Goal: Use online tool/utility: Utilize a website feature to perform a specific function

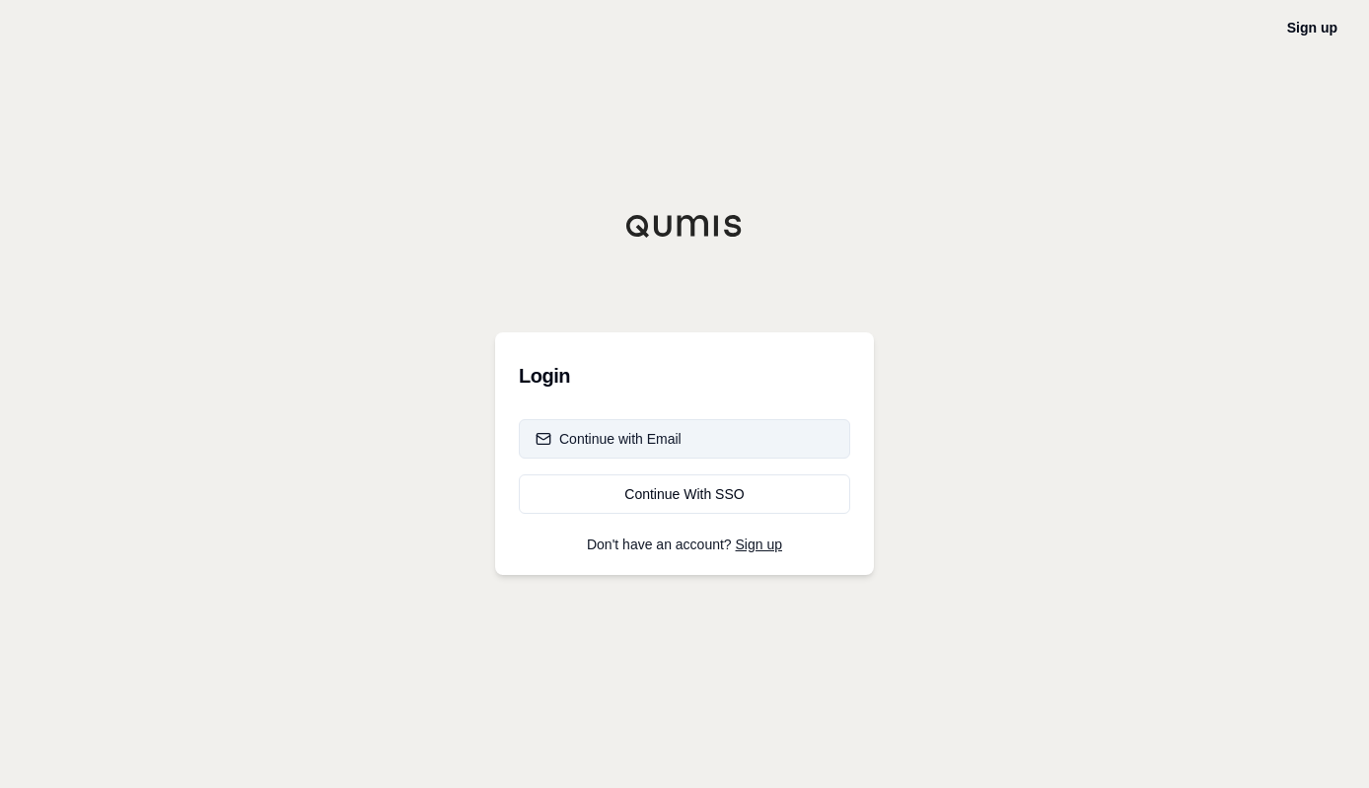
click at [665, 449] on button "Continue with Email" at bounding box center [684, 438] width 331 height 39
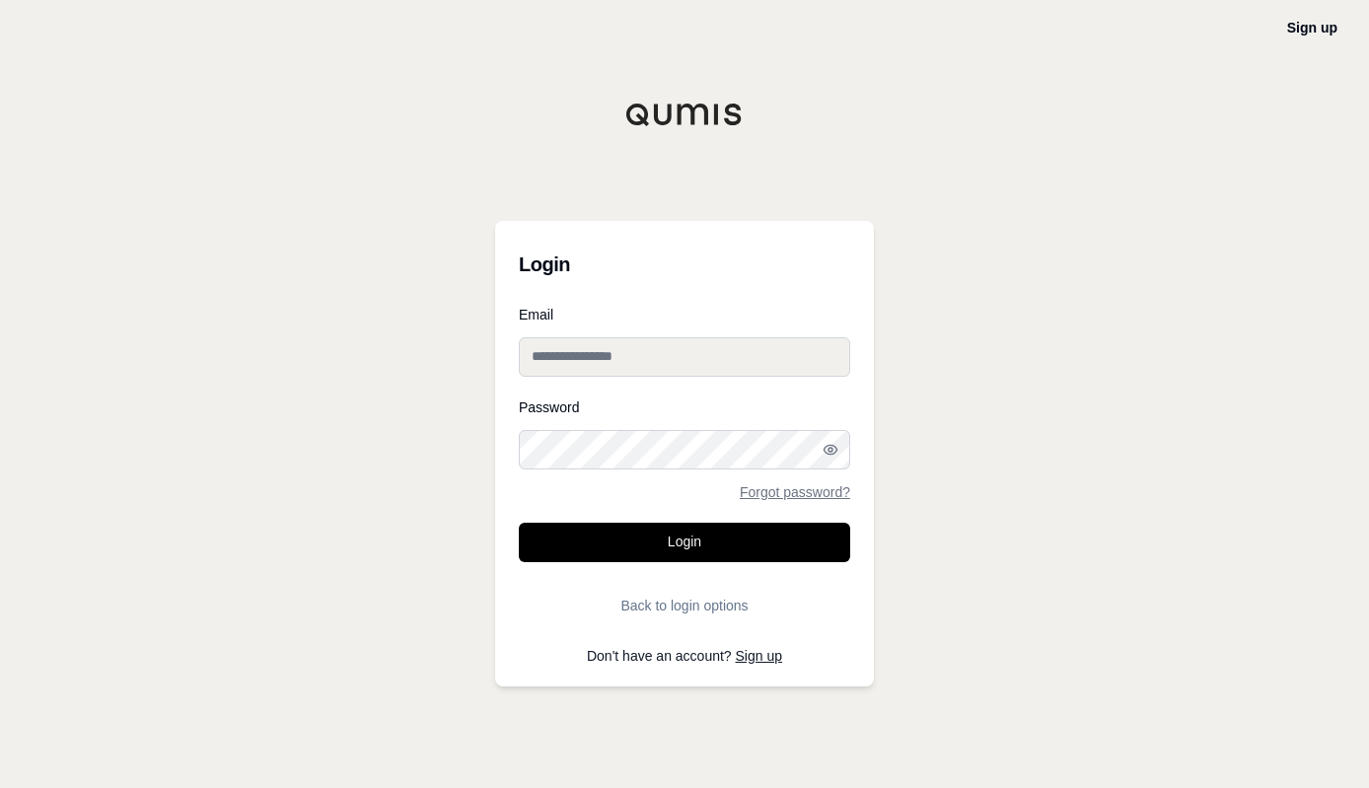
click at [629, 361] on input "Email" at bounding box center [684, 356] width 331 height 39
click at [586, 357] on input "**********" at bounding box center [684, 356] width 331 height 39
type input "**********"
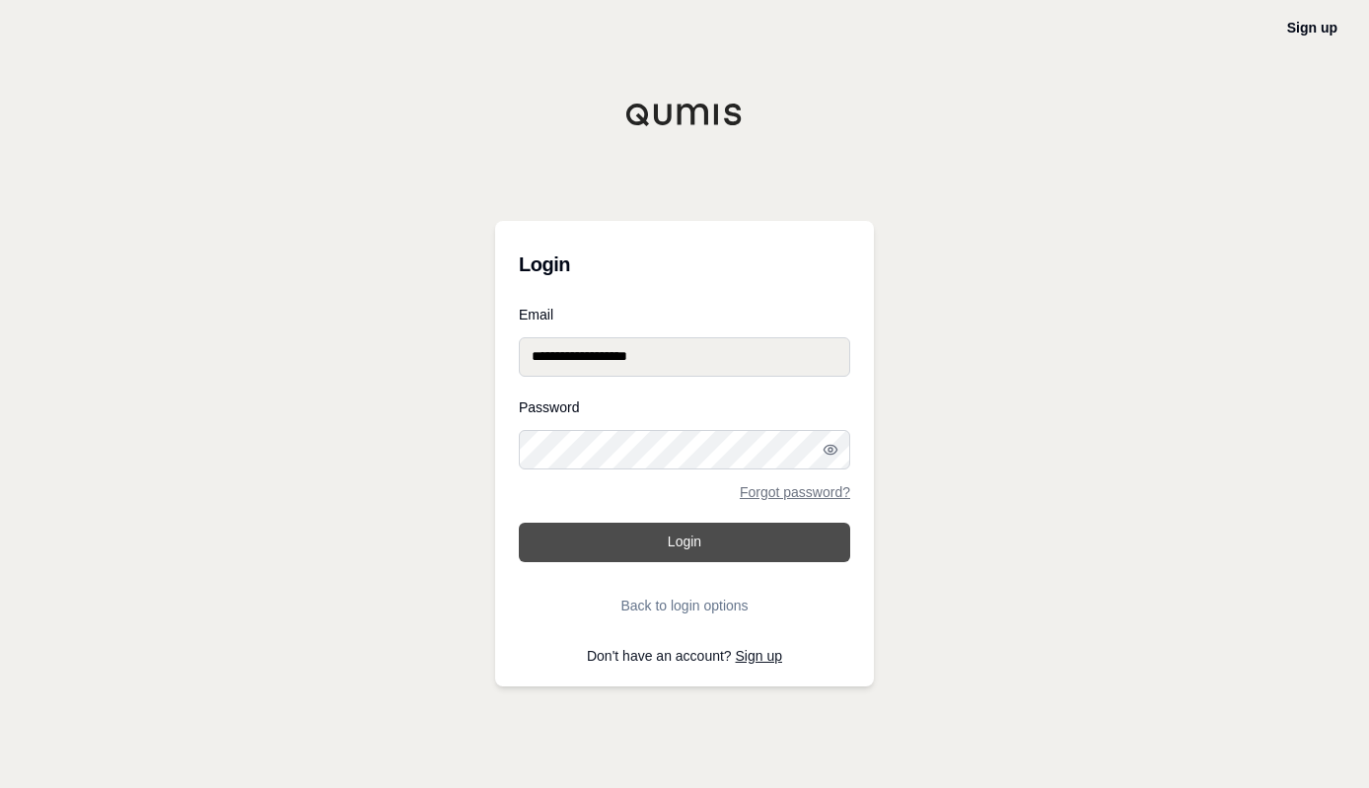
click at [686, 536] on button "Login" at bounding box center [684, 542] width 331 height 39
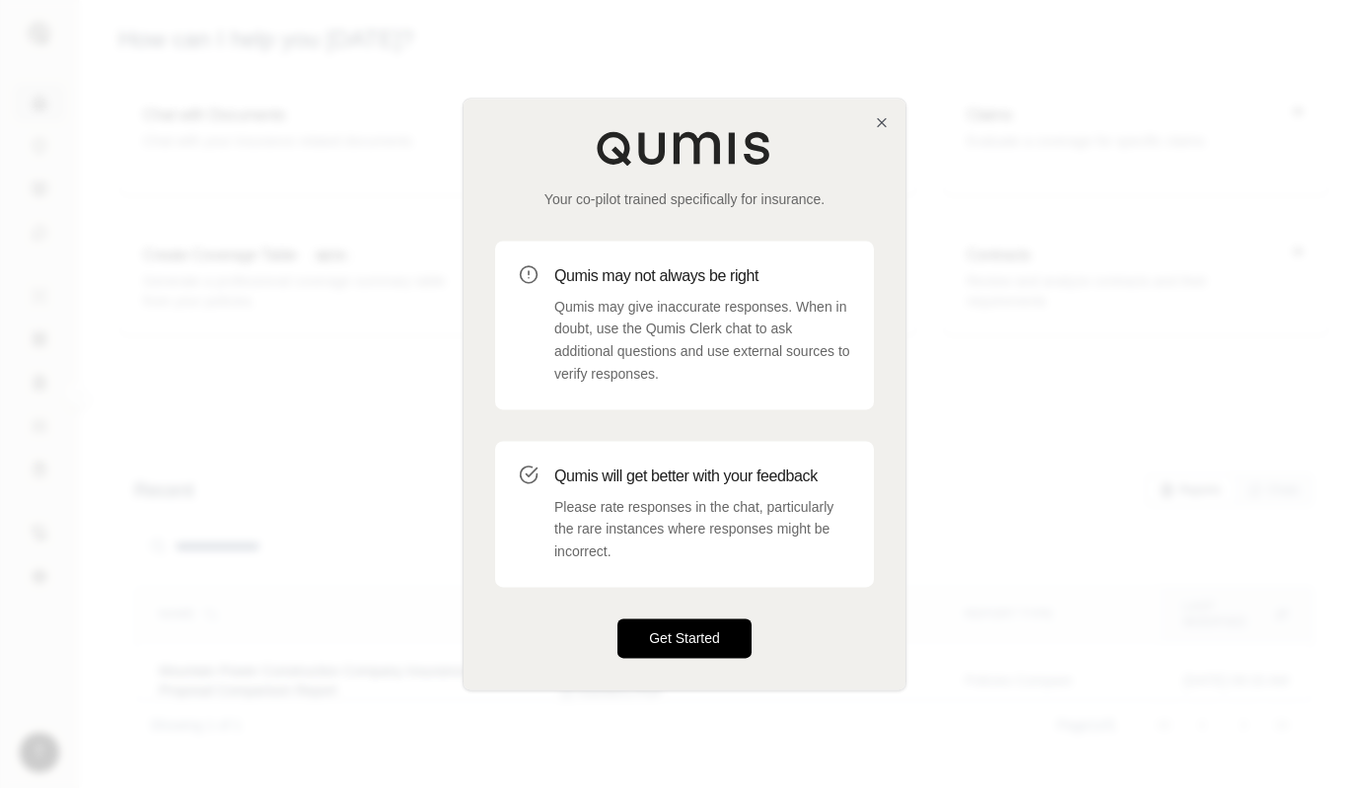
click at [678, 639] on button "Get Started" at bounding box center [684, 637] width 134 height 39
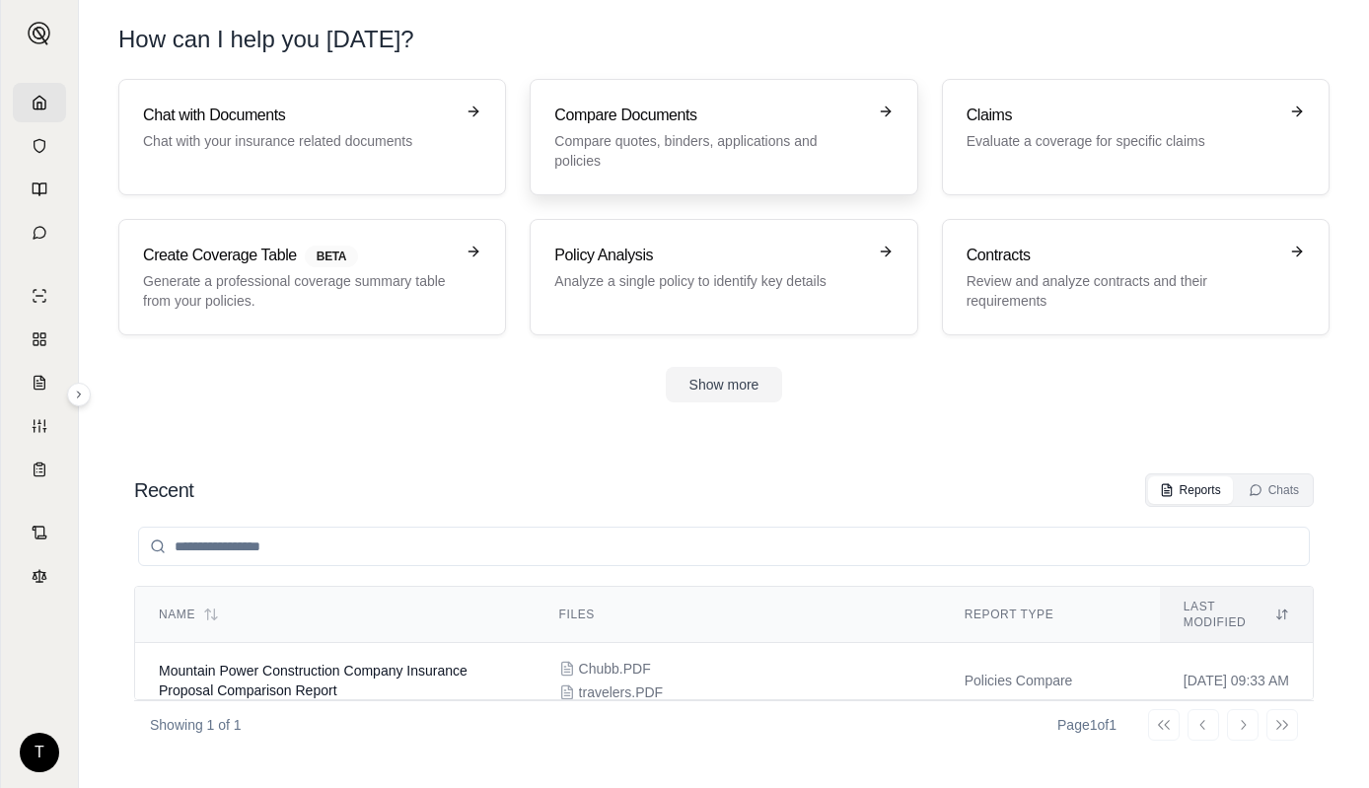
click at [664, 134] on p "Compare quotes, binders, applications and policies" at bounding box center [709, 150] width 311 height 39
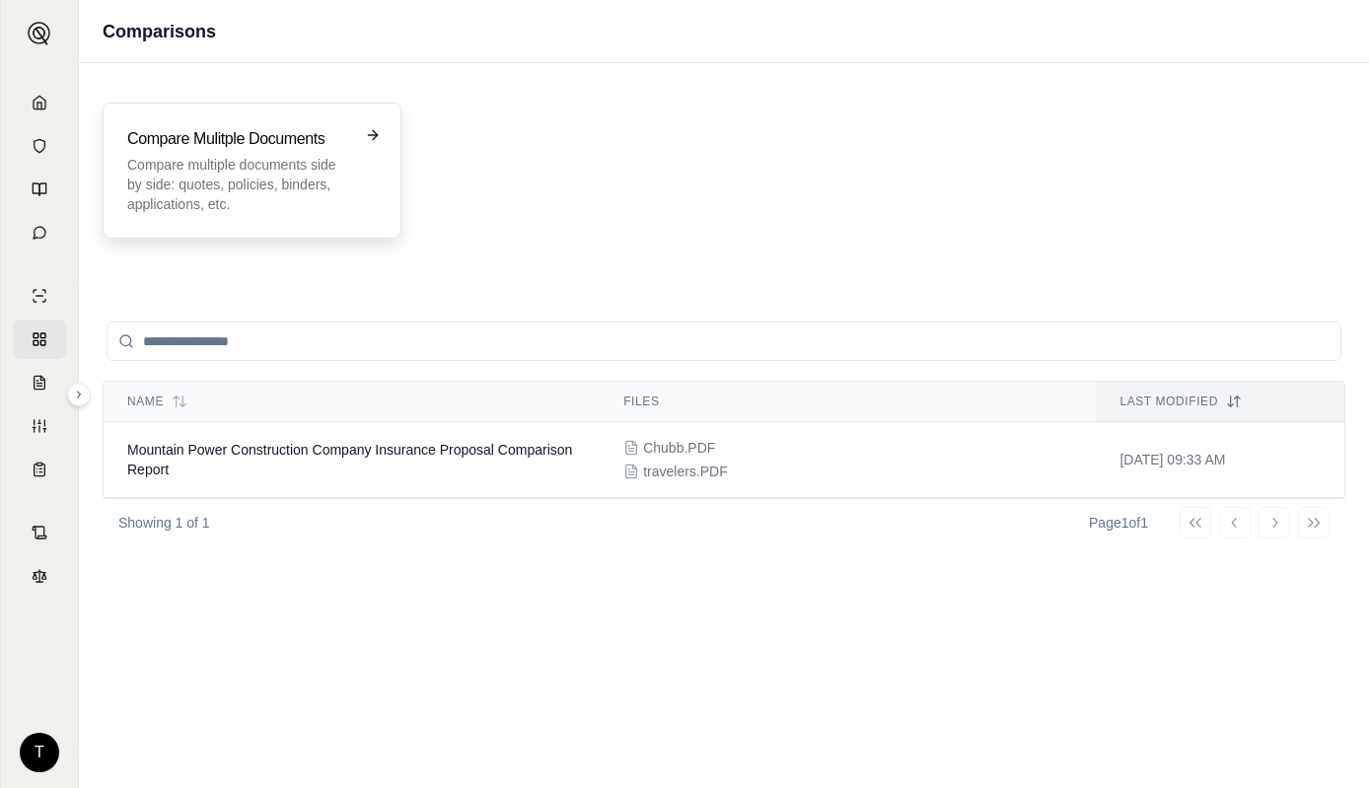
click at [226, 135] on h3 "Compare Mulitple Documents" at bounding box center [238, 139] width 222 height 24
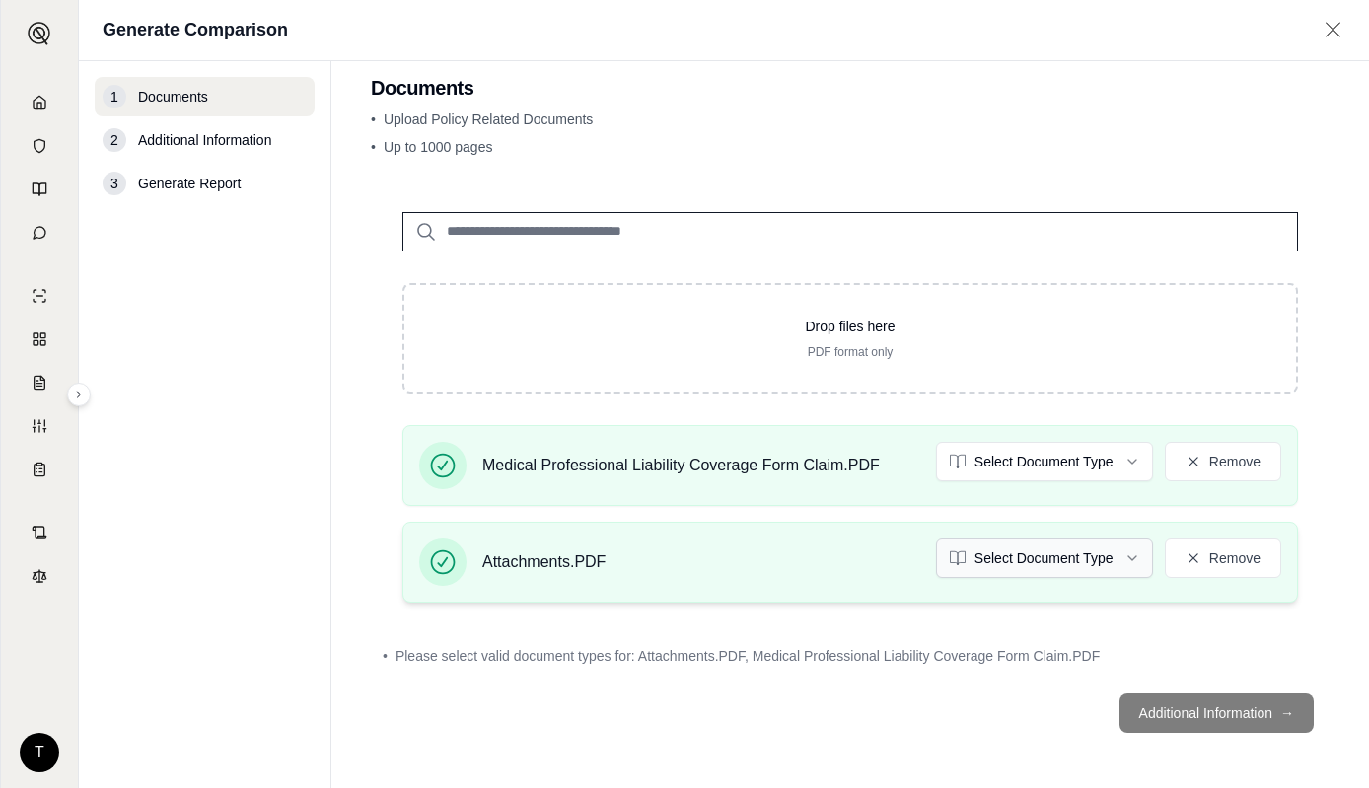
scroll to position [27, 0]
click at [1118, 467] on html "T Generate Comparison 1 Documents 2 Additional Information 3 Generate Report Do…" at bounding box center [684, 394] width 1369 height 788
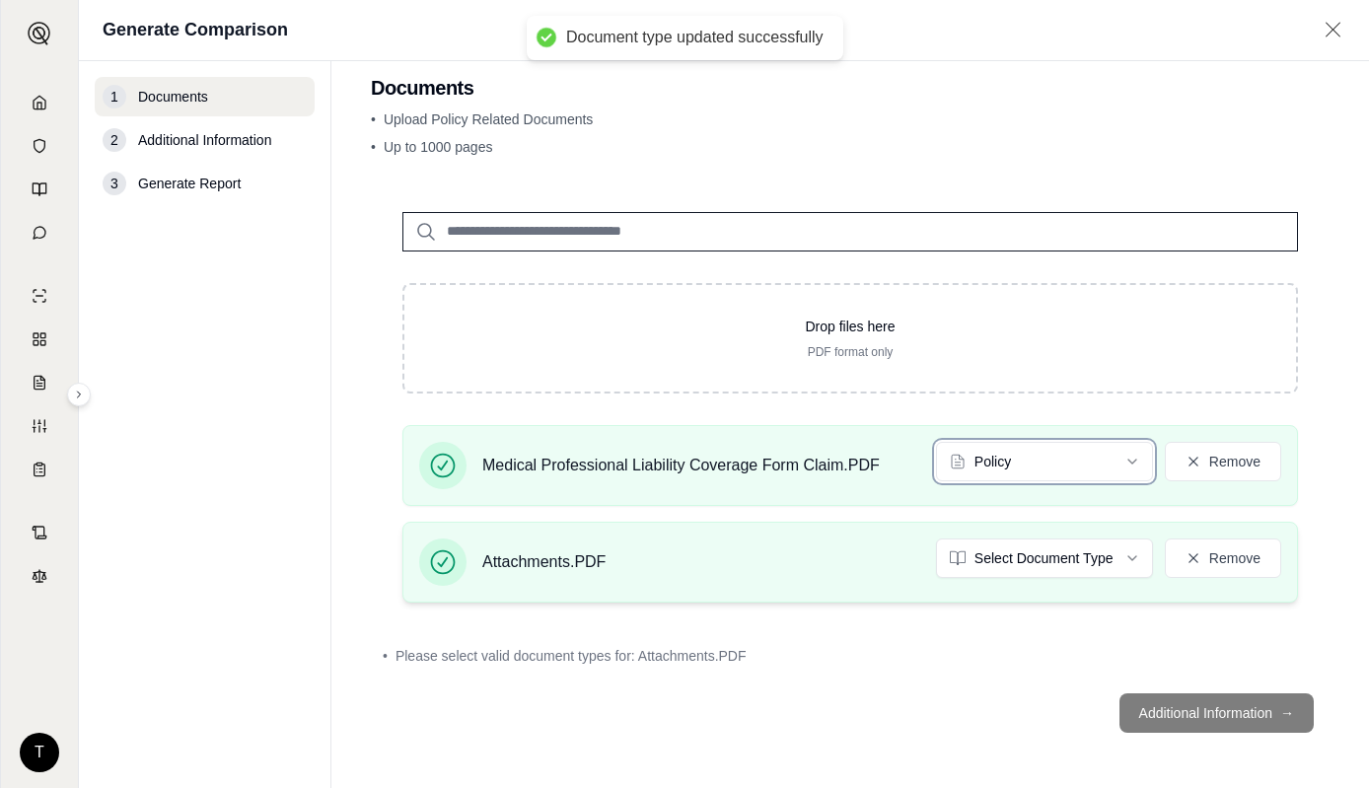
scroll to position [0, 0]
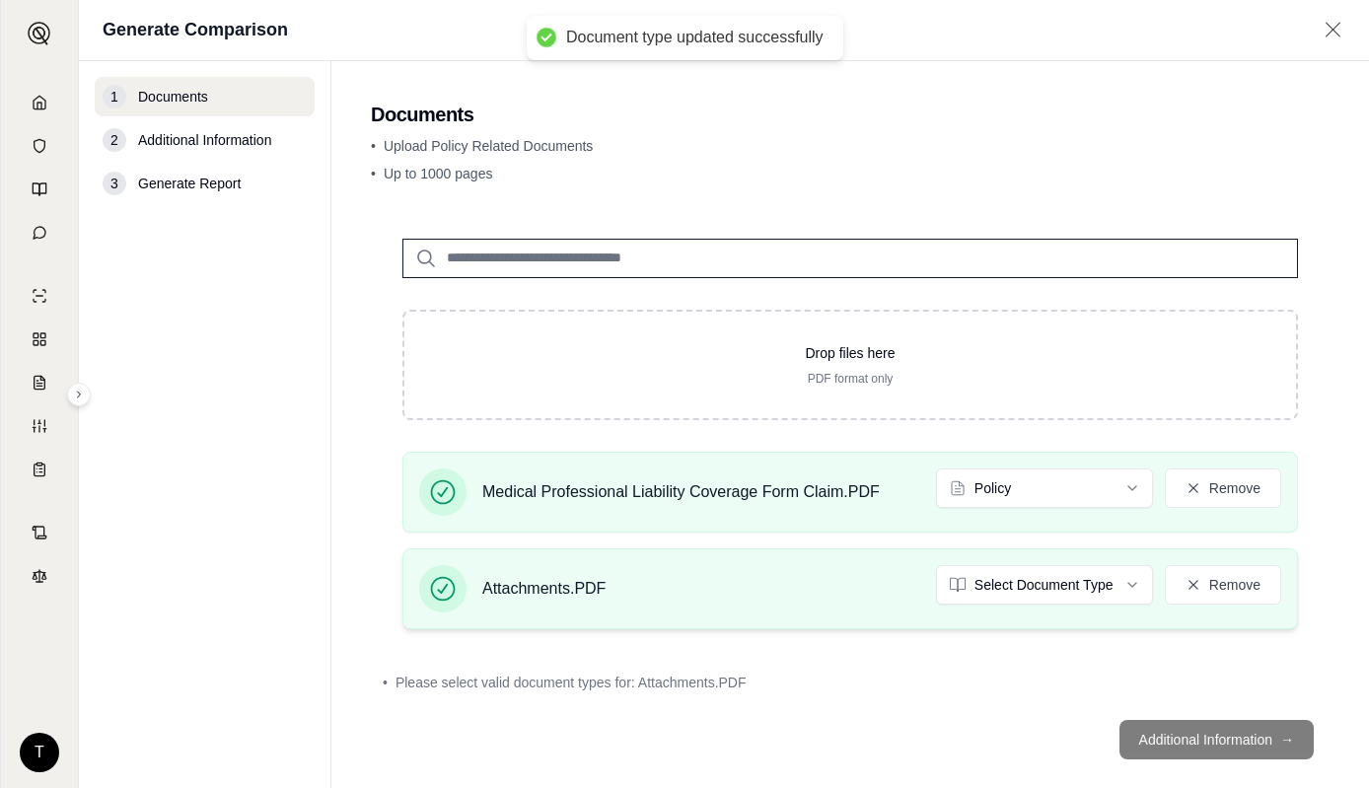
click at [1126, 563] on div "Attachments.PDF Select Document Type Remove" at bounding box center [849, 588] width 895 height 81
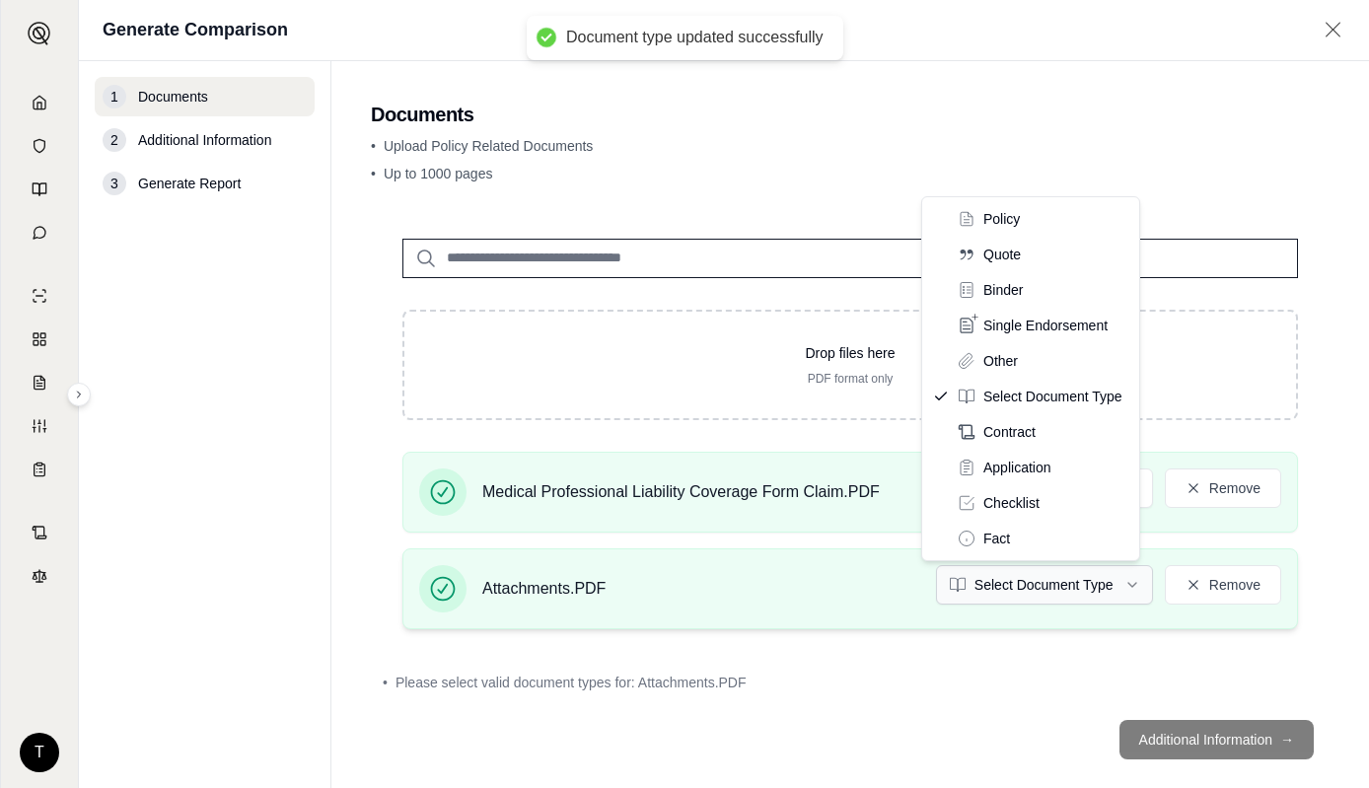
click at [1114, 589] on html "Document type updated successfully T Generate Comparison 1 Documents 2 Addition…" at bounding box center [684, 394] width 1369 height 788
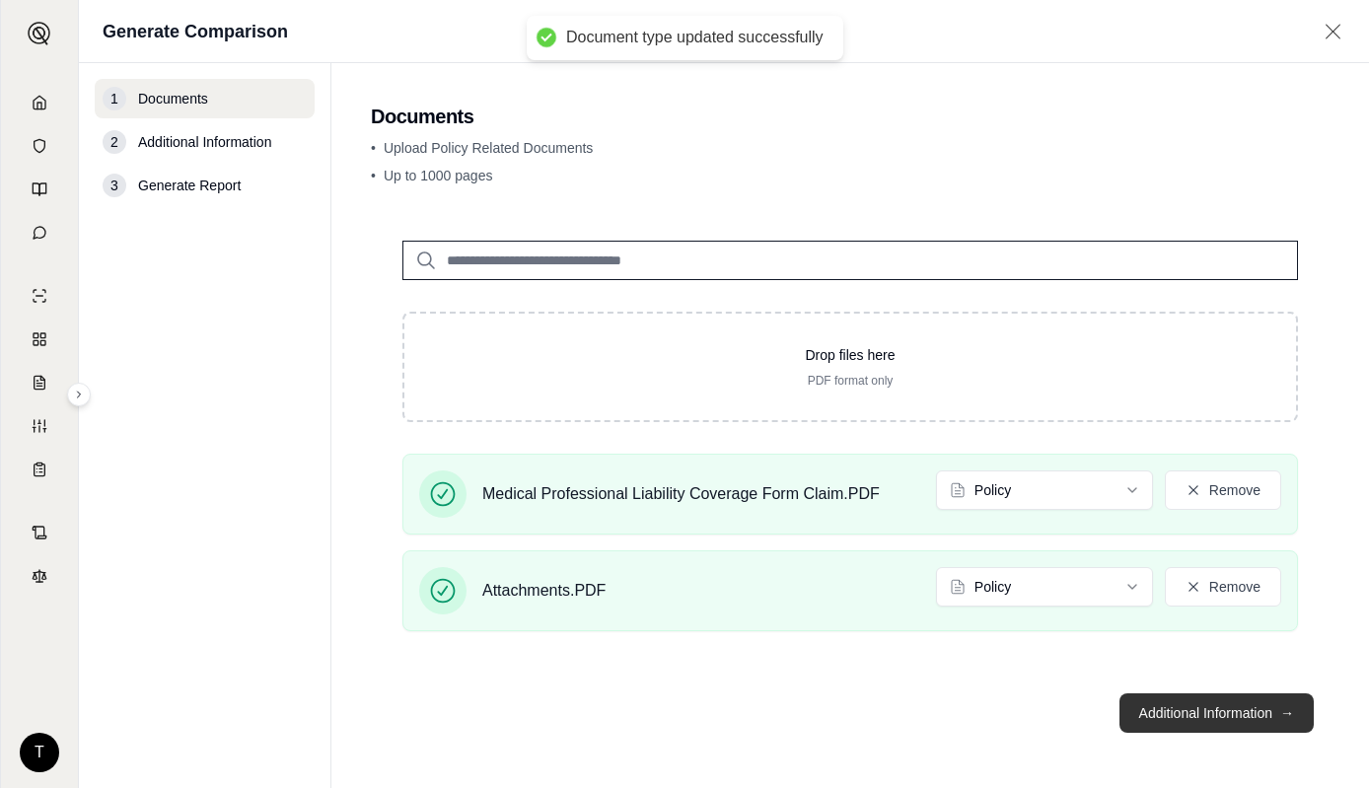
click at [1186, 708] on button "Additional Information →" at bounding box center [1216, 712] width 194 height 39
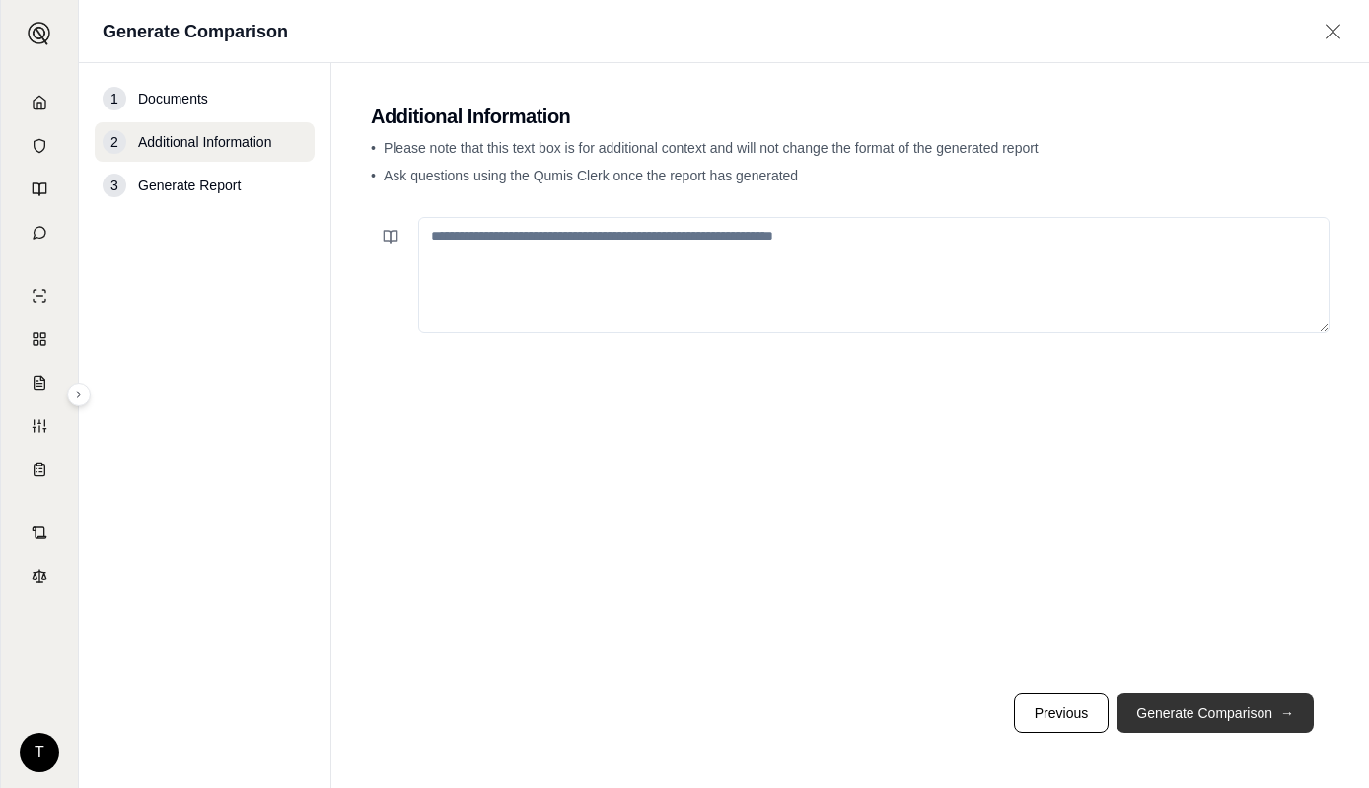
click at [1186, 708] on button "Generate Comparison →" at bounding box center [1214, 712] width 197 height 39
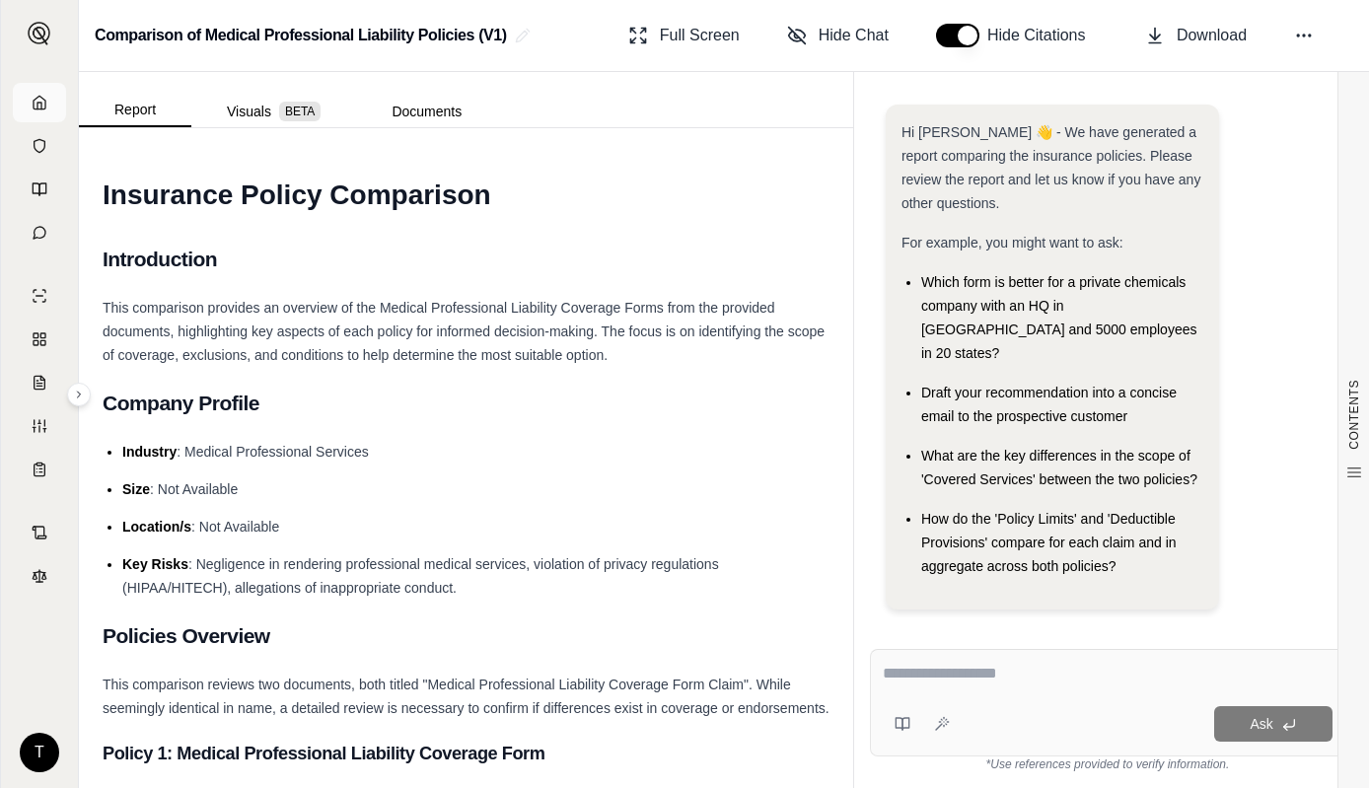
click at [42, 100] on icon at bounding box center [40, 103] width 16 height 16
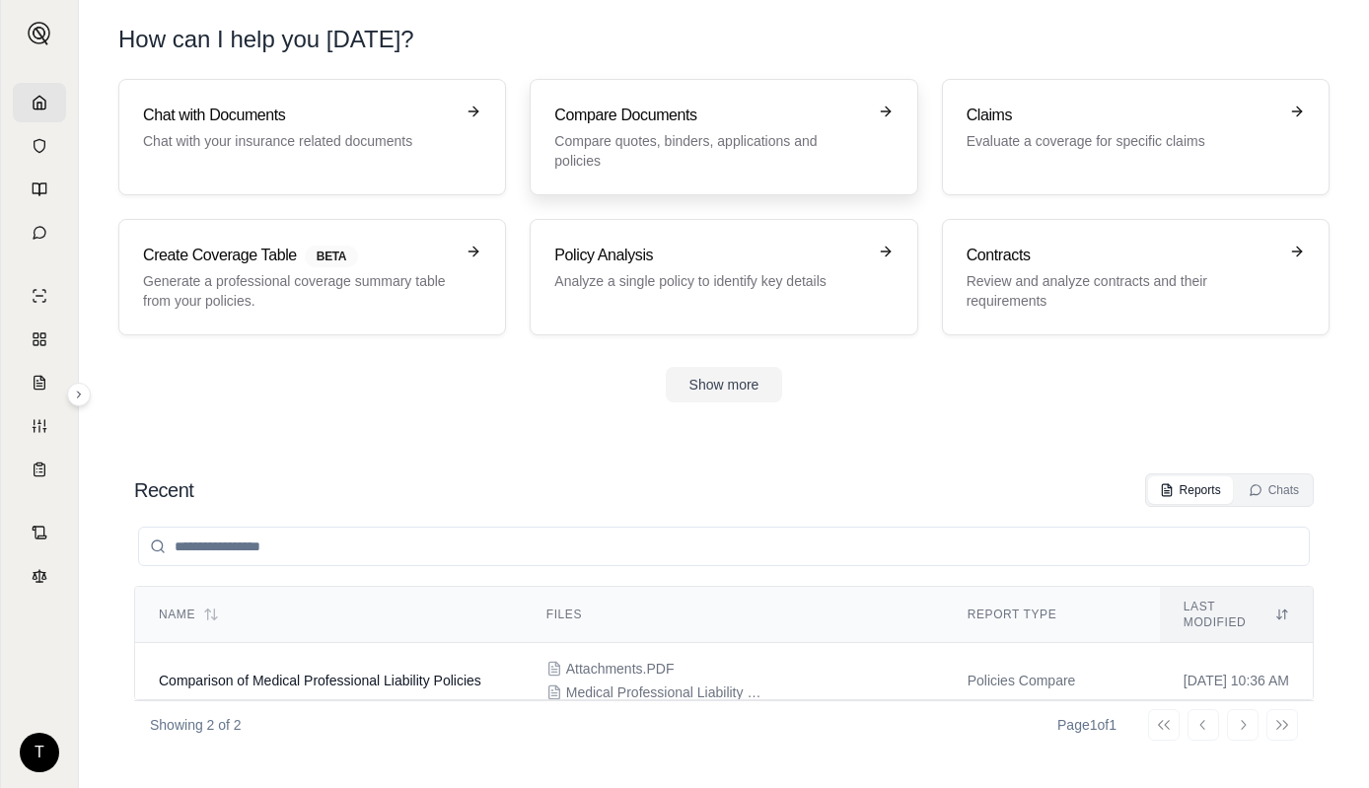
click at [598, 115] on h3 "Compare Documents" at bounding box center [709, 116] width 311 height 24
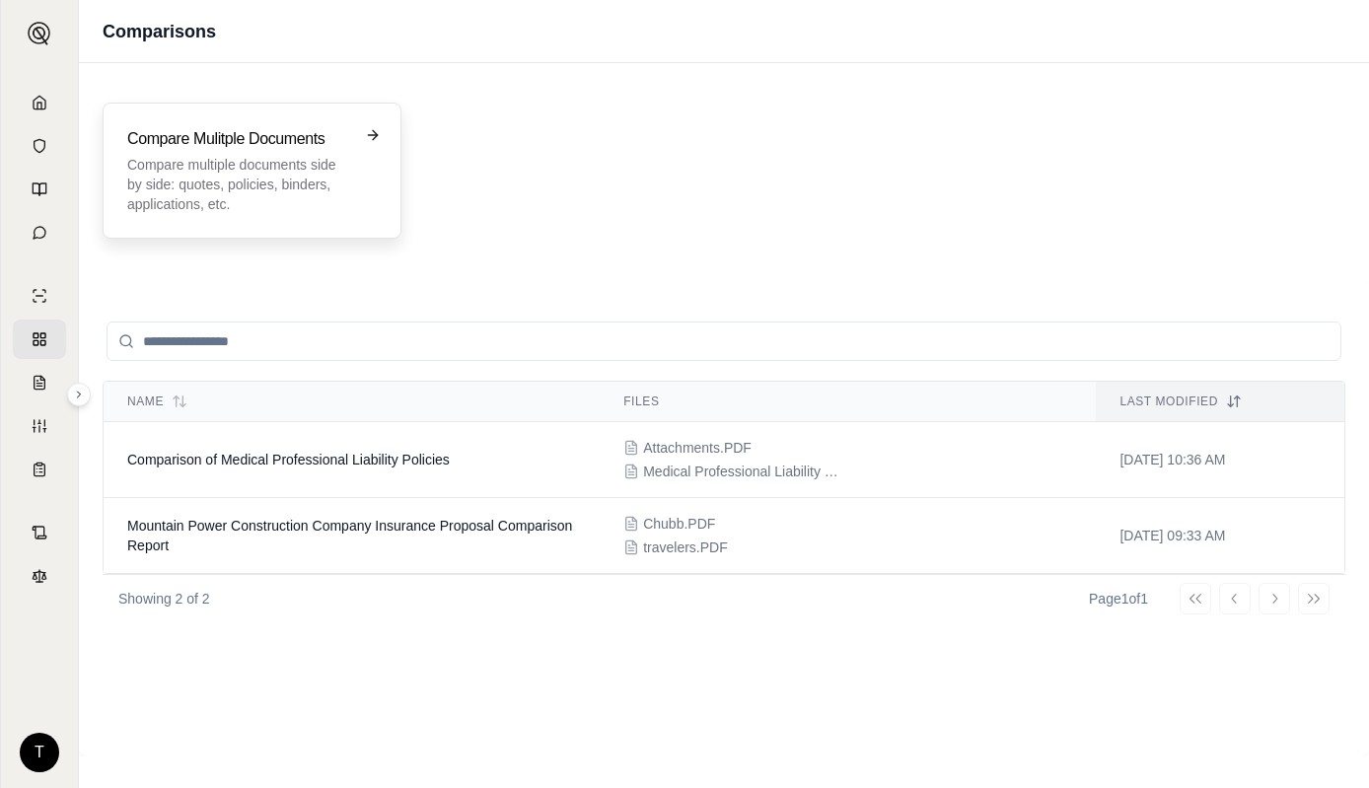
click at [314, 166] on p "Compare multiple documents side by side: quotes, policies, binders, application…" at bounding box center [238, 184] width 222 height 59
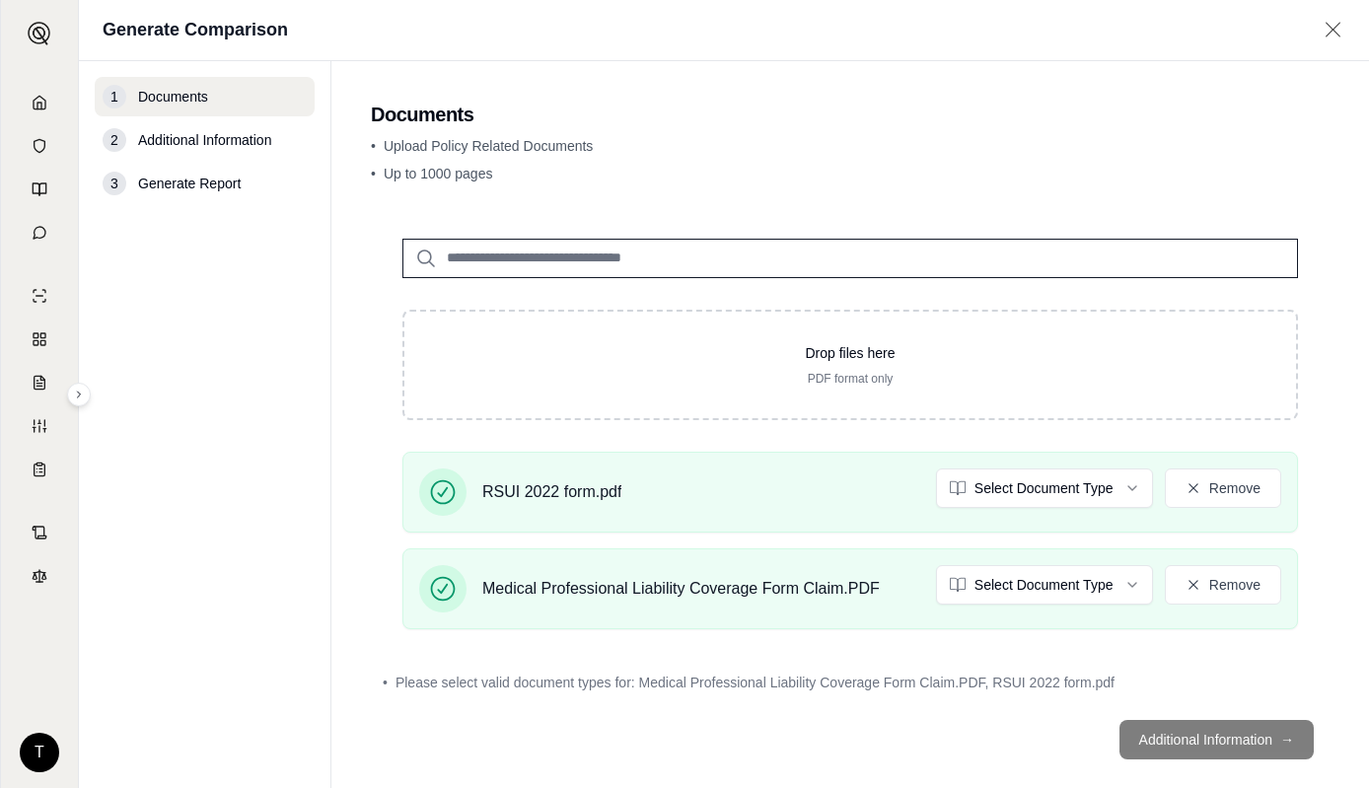
scroll to position [27, 0]
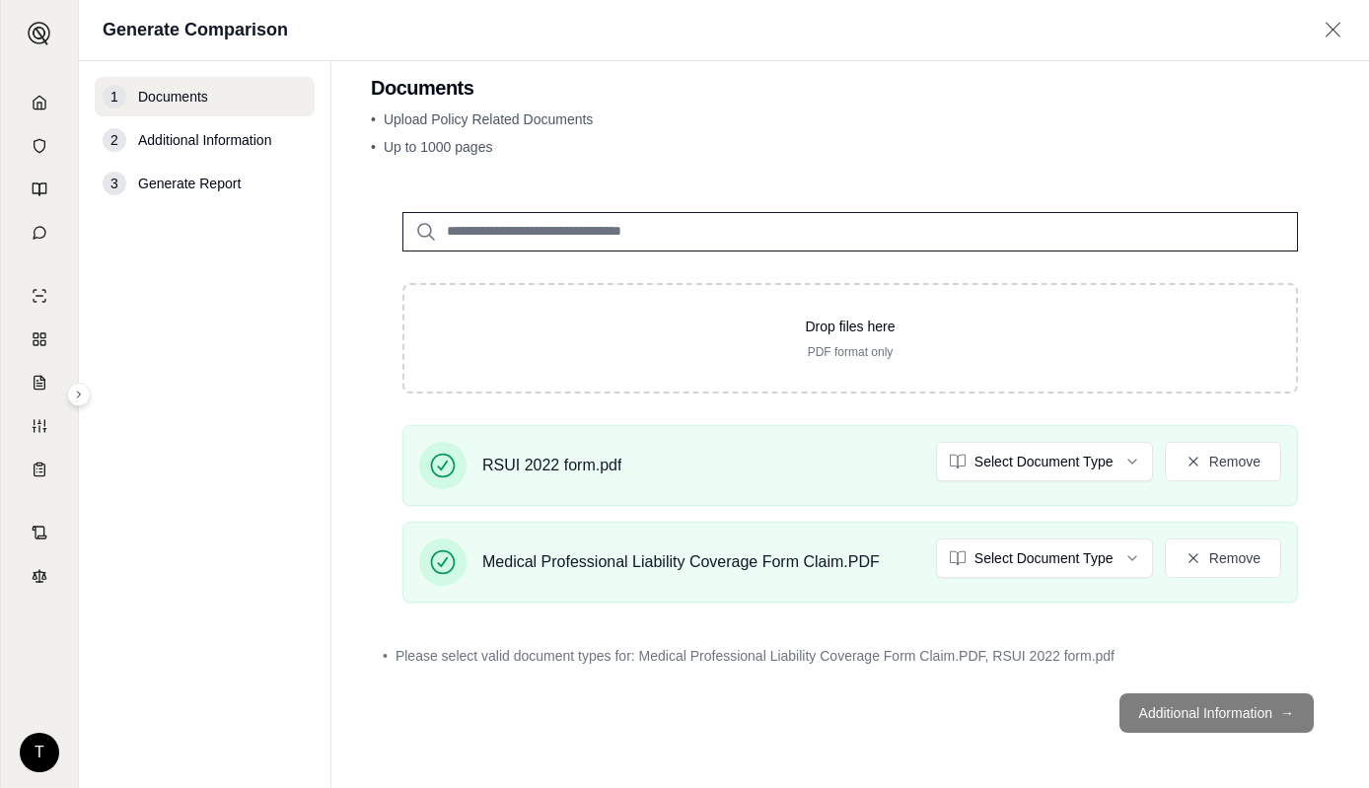
click at [1187, 711] on footer "Additional Information →" at bounding box center [850, 712] width 958 height 71
click at [1119, 466] on html "T Generate Comparison 1 Documents 2 Additional Information 3 Generate Report Do…" at bounding box center [684, 394] width 1369 height 788
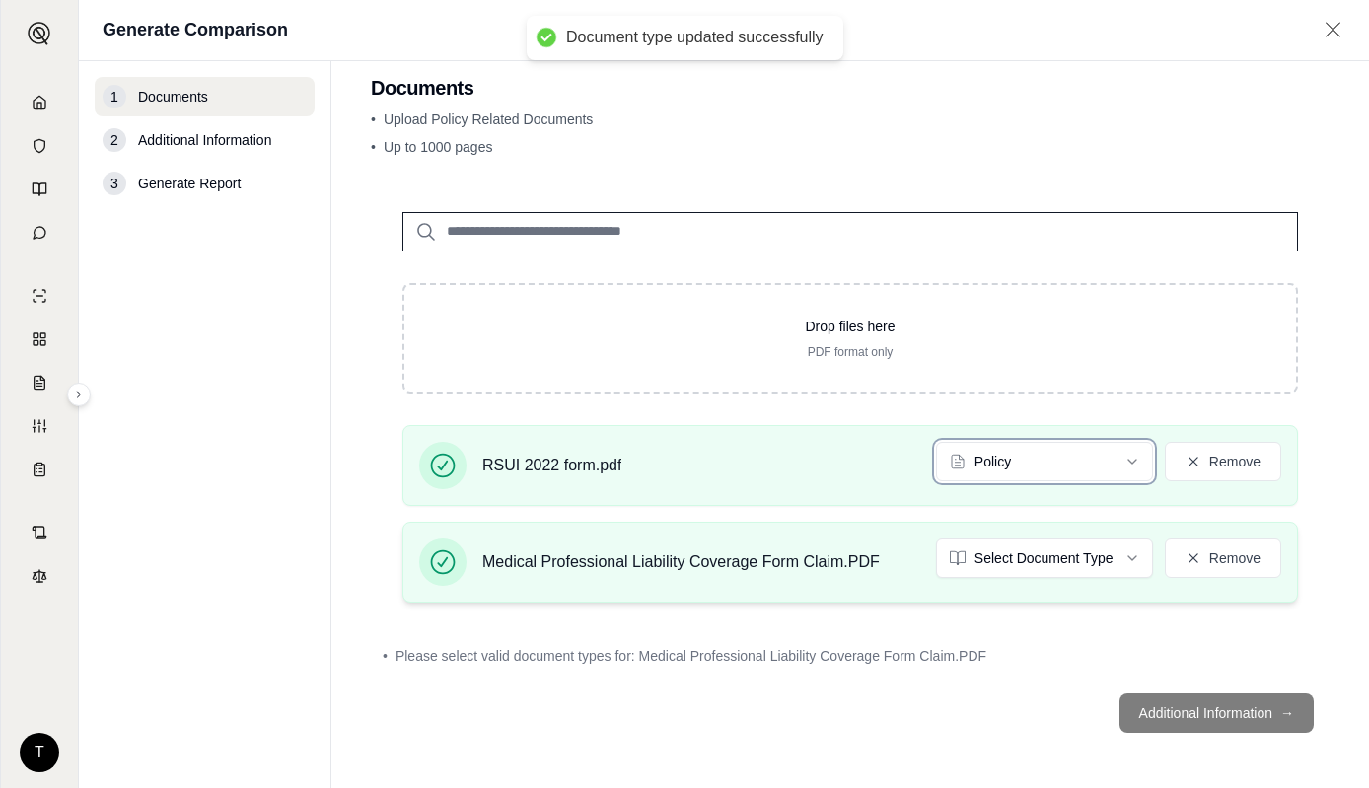
scroll to position [0, 0]
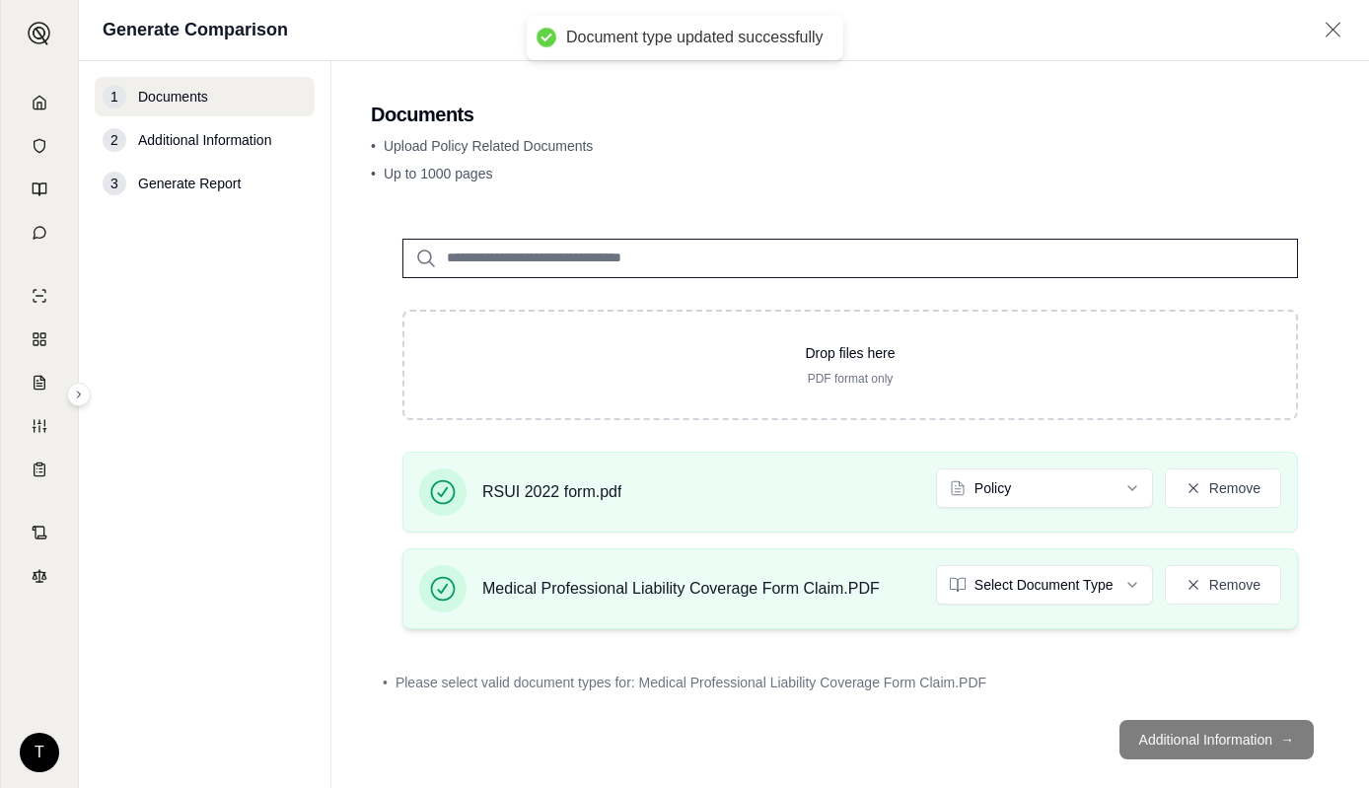
click at [1115, 556] on div "Medical Professional Liability Coverage Form Claim.PDF Select Document Type Rem…" at bounding box center [849, 588] width 895 height 81
click at [1113, 573] on html "Document type updated successfully T Generate Comparison 1 Documents 2 Addition…" at bounding box center [684, 394] width 1369 height 788
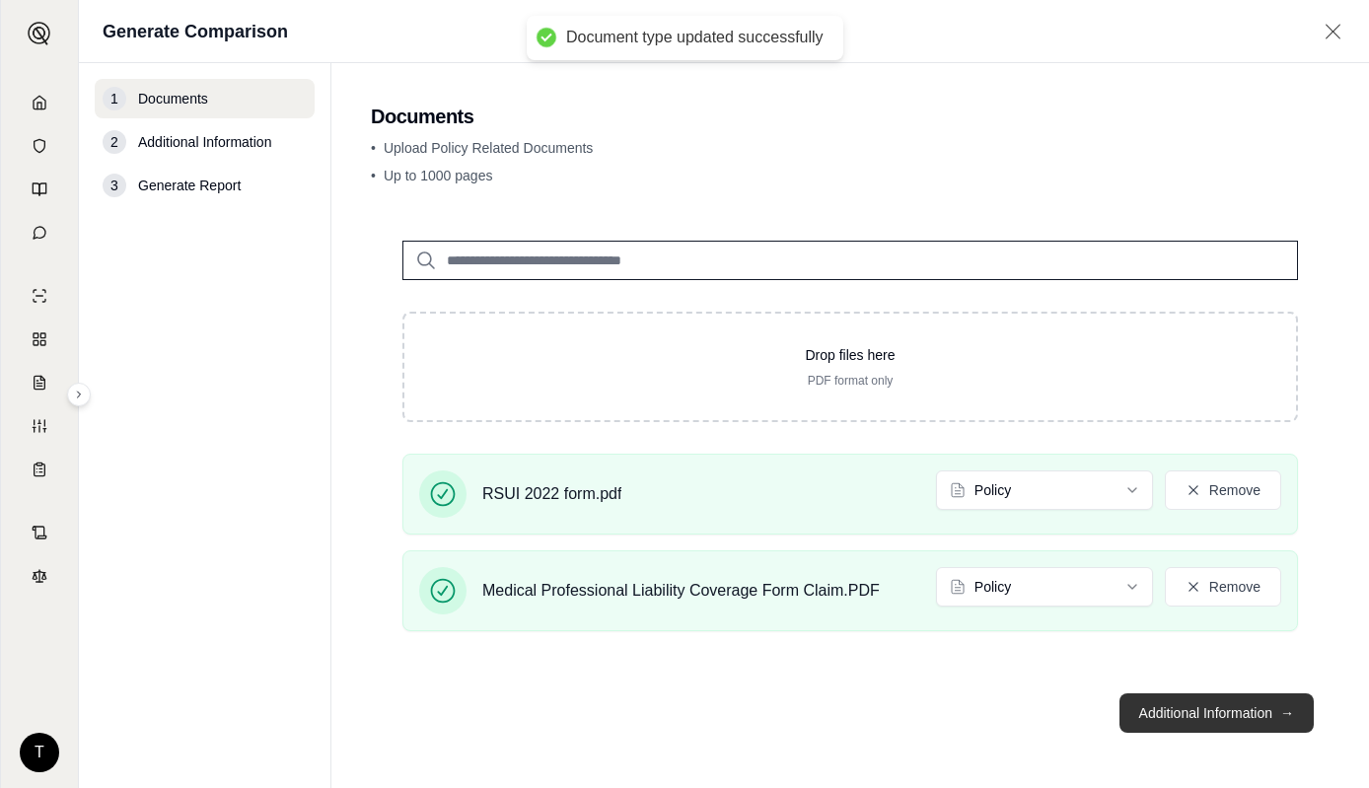
click at [1214, 705] on button "Additional Information →" at bounding box center [1216, 712] width 194 height 39
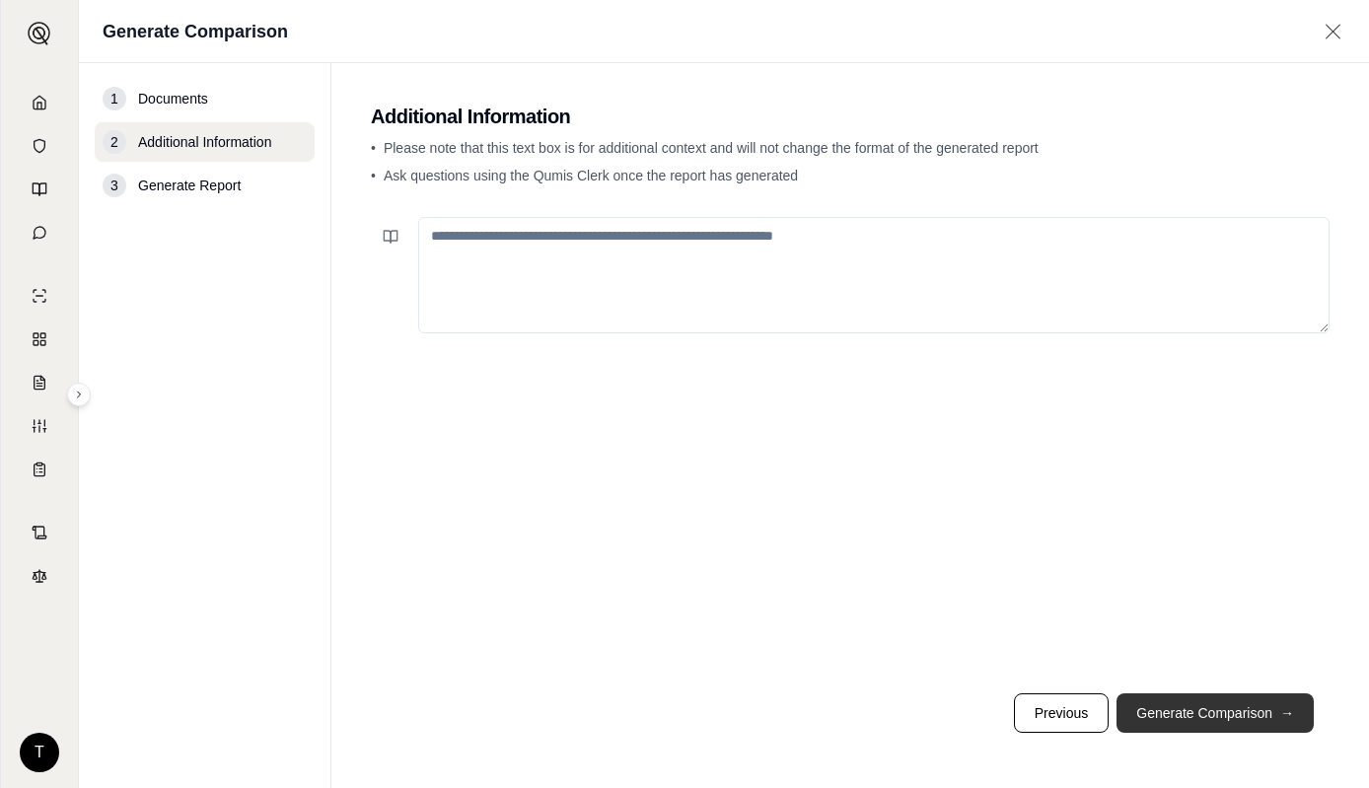
click at [1171, 711] on button "Generate Comparison →" at bounding box center [1214, 712] width 197 height 39
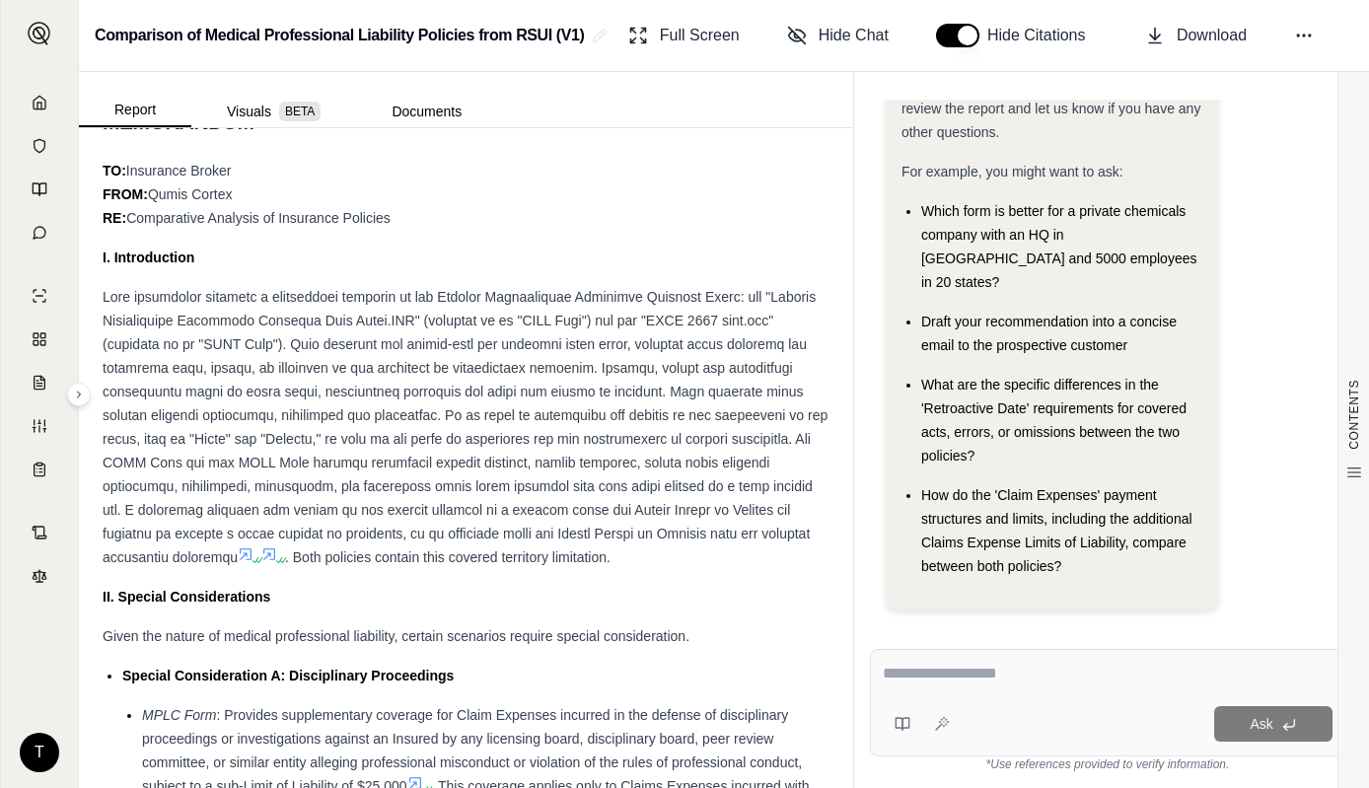
scroll to position [1282, 0]
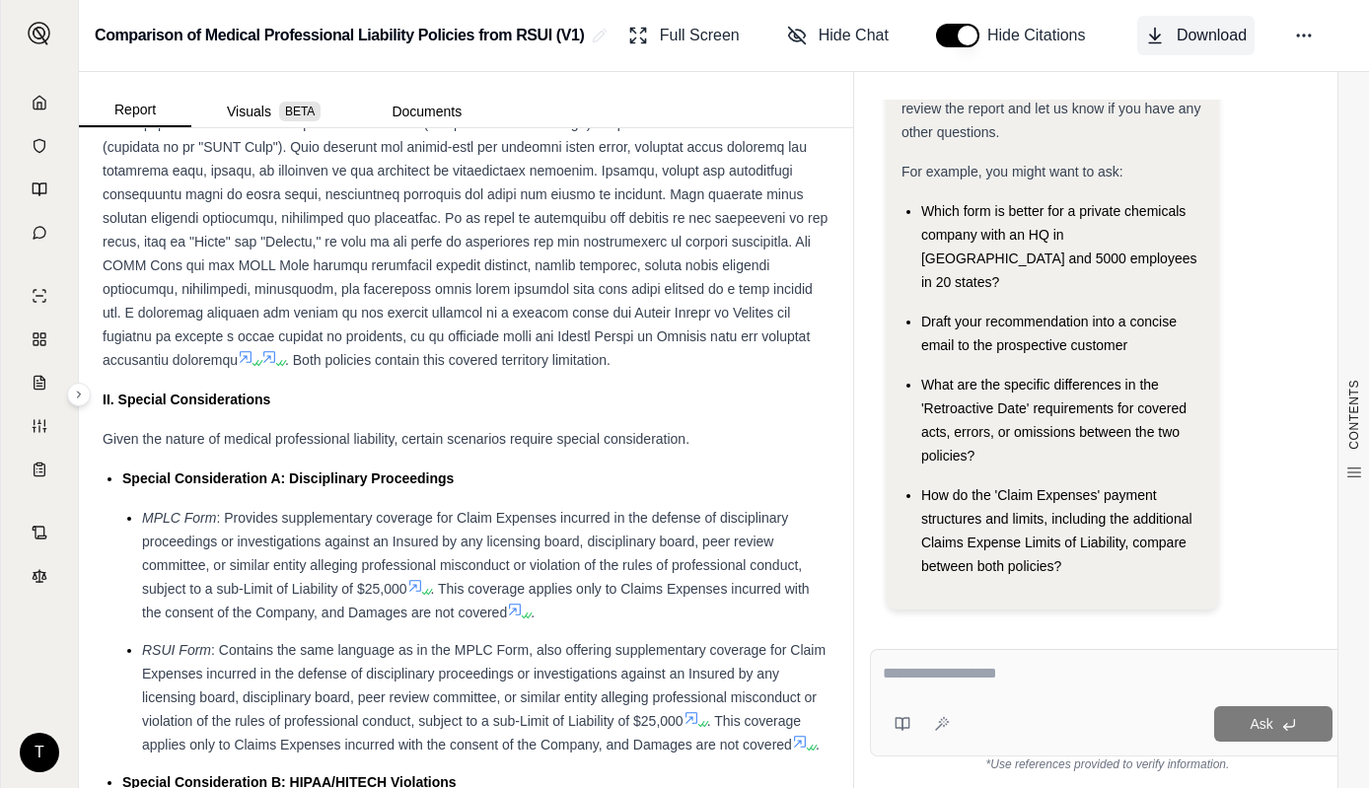
click at [1192, 42] on span "Download" at bounding box center [1211, 36] width 70 height 24
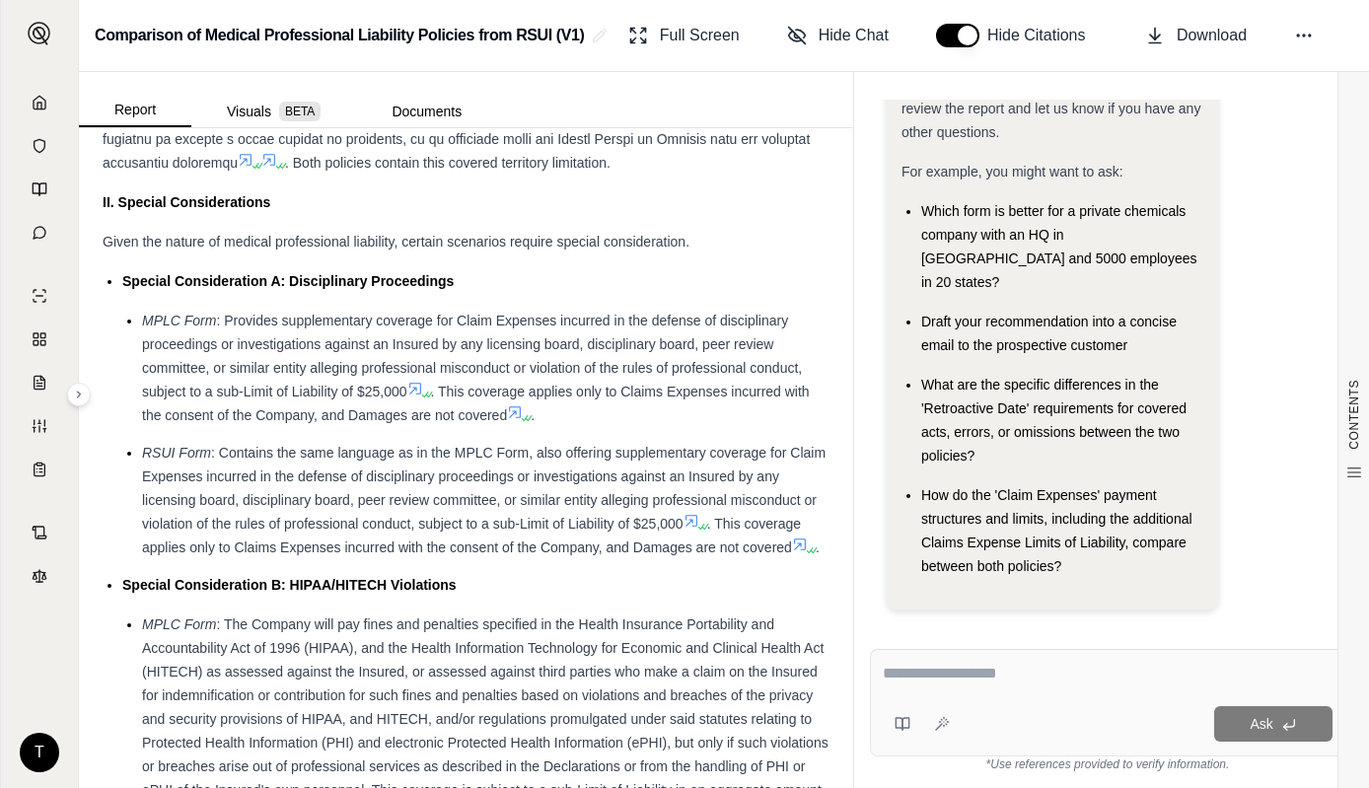
scroll to position [1578, 0]
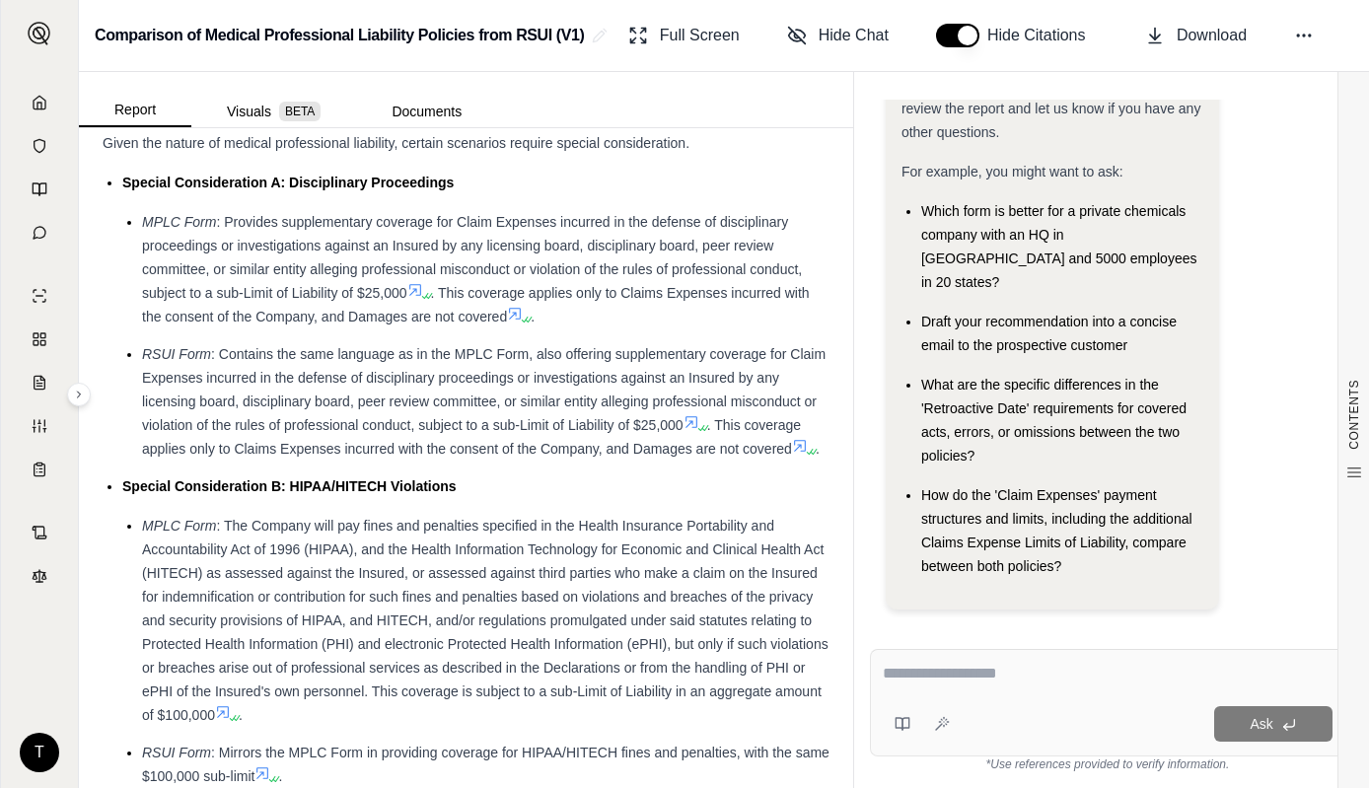
click at [491, 723] on span ": The Company will pay fines and penalties specified in the Health Insurance Po…" at bounding box center [485, 620] width 686 height 205
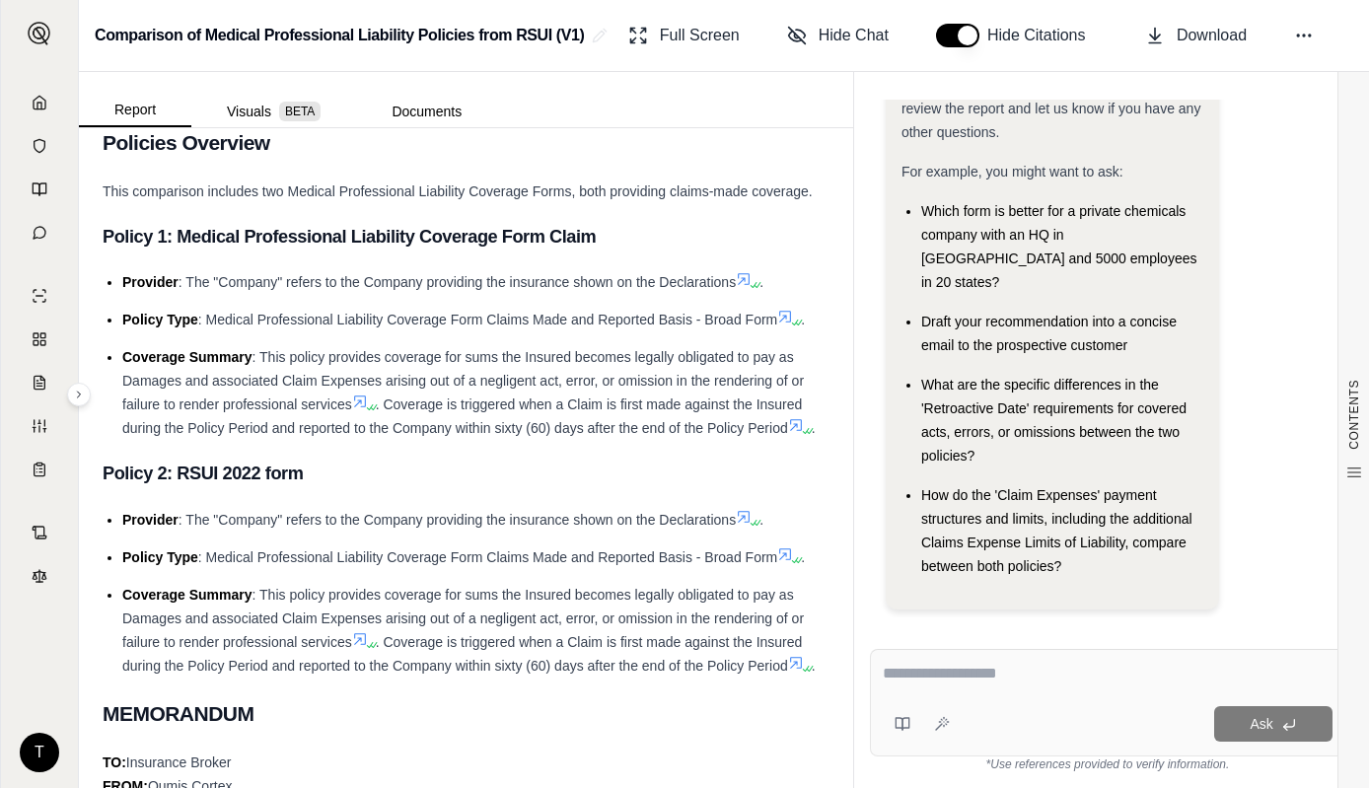
scroll to position [690, 0]
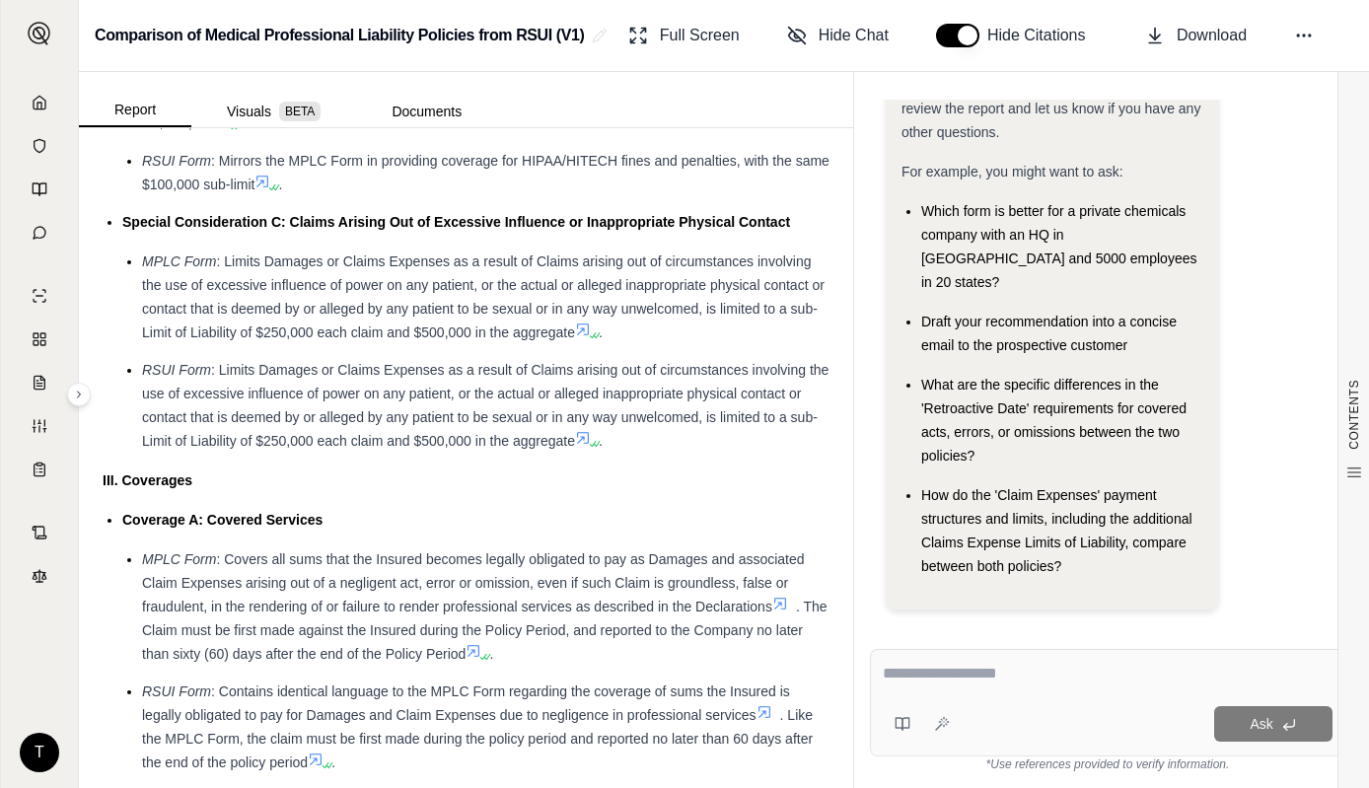
scroll to position [1775, 0]
